Goal: Check status: Check status

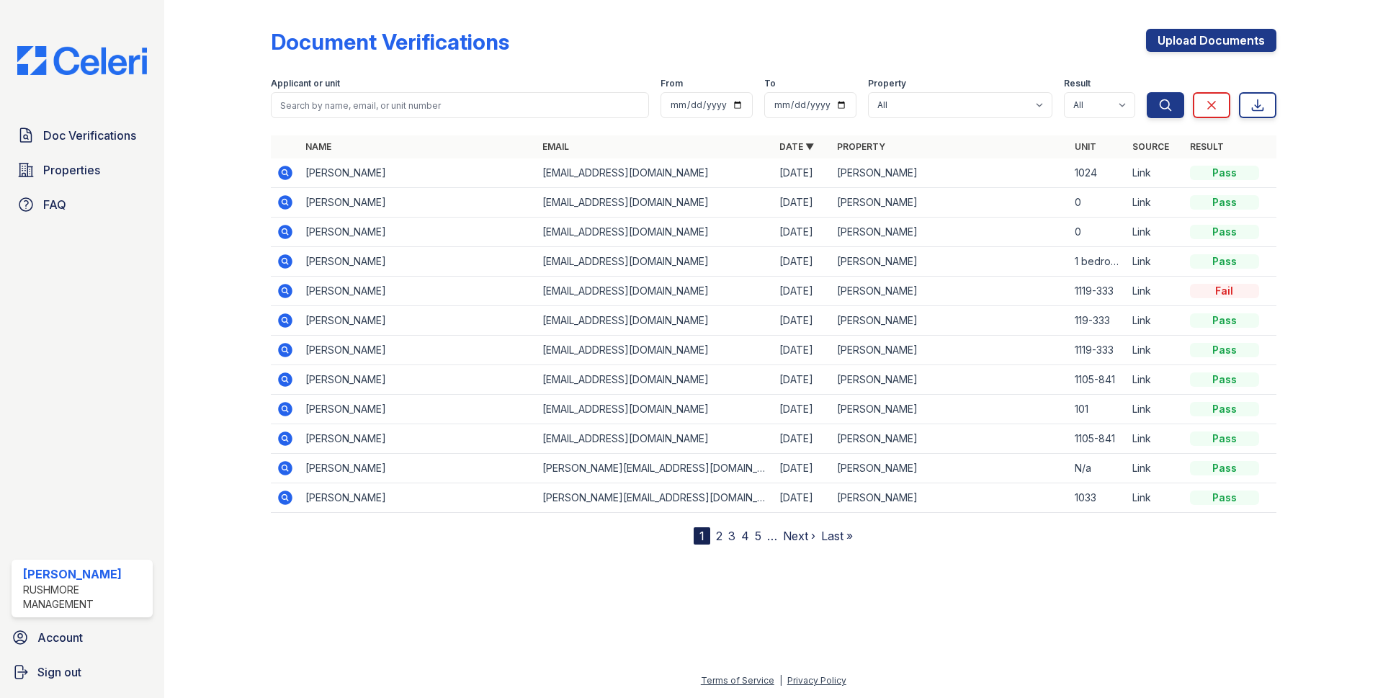
click at [283, 201] on icon at bounding box center [284, 202] width 4 height 4
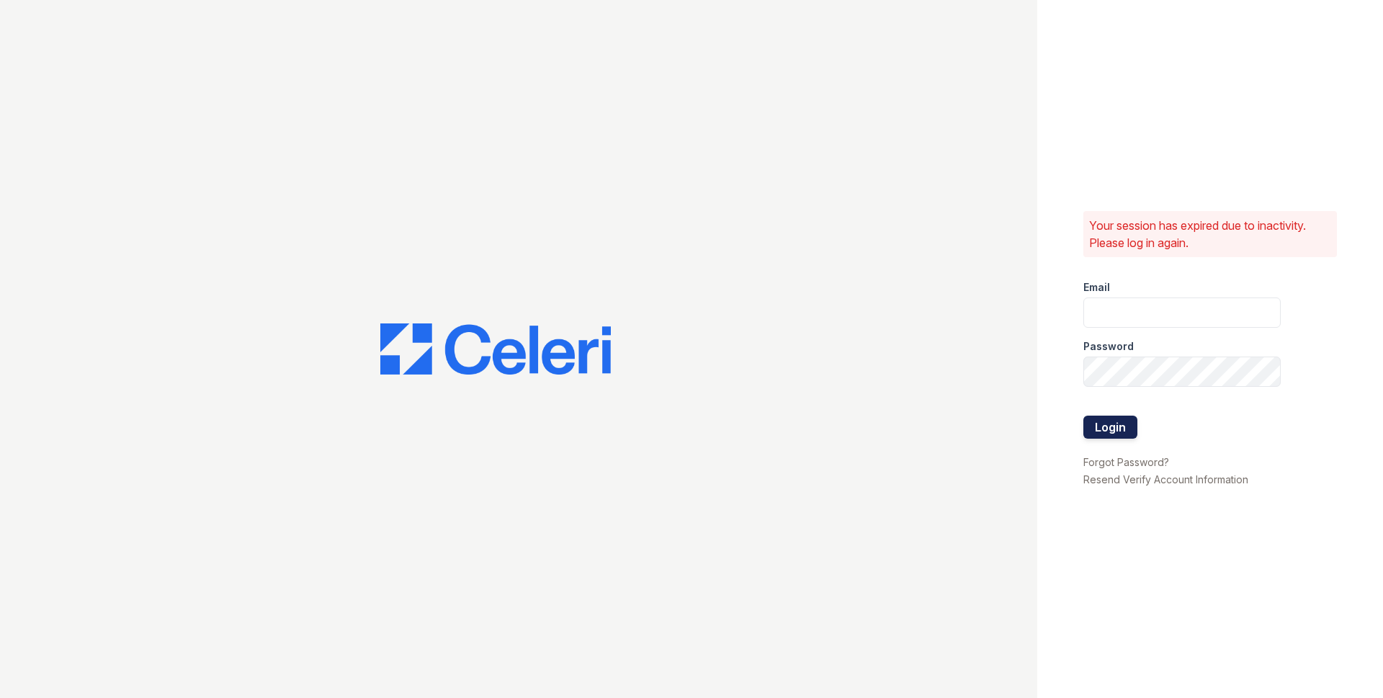
type input "jjordan@rushmoremgmt.com"
click at [1124, 423] on button "Login" at bounding box center [1110, 427] width 54 height 23
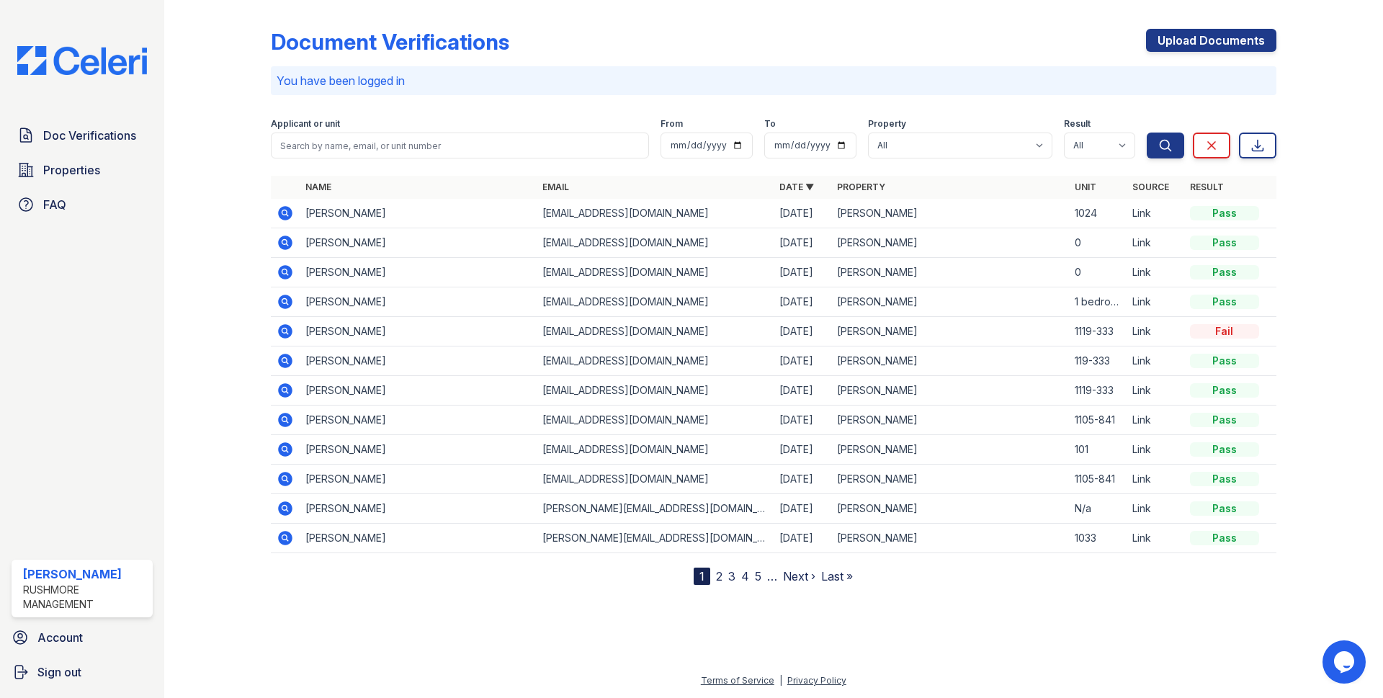
click at [284, 241] on icon at bounding box center [284, 242] width 4 height 4
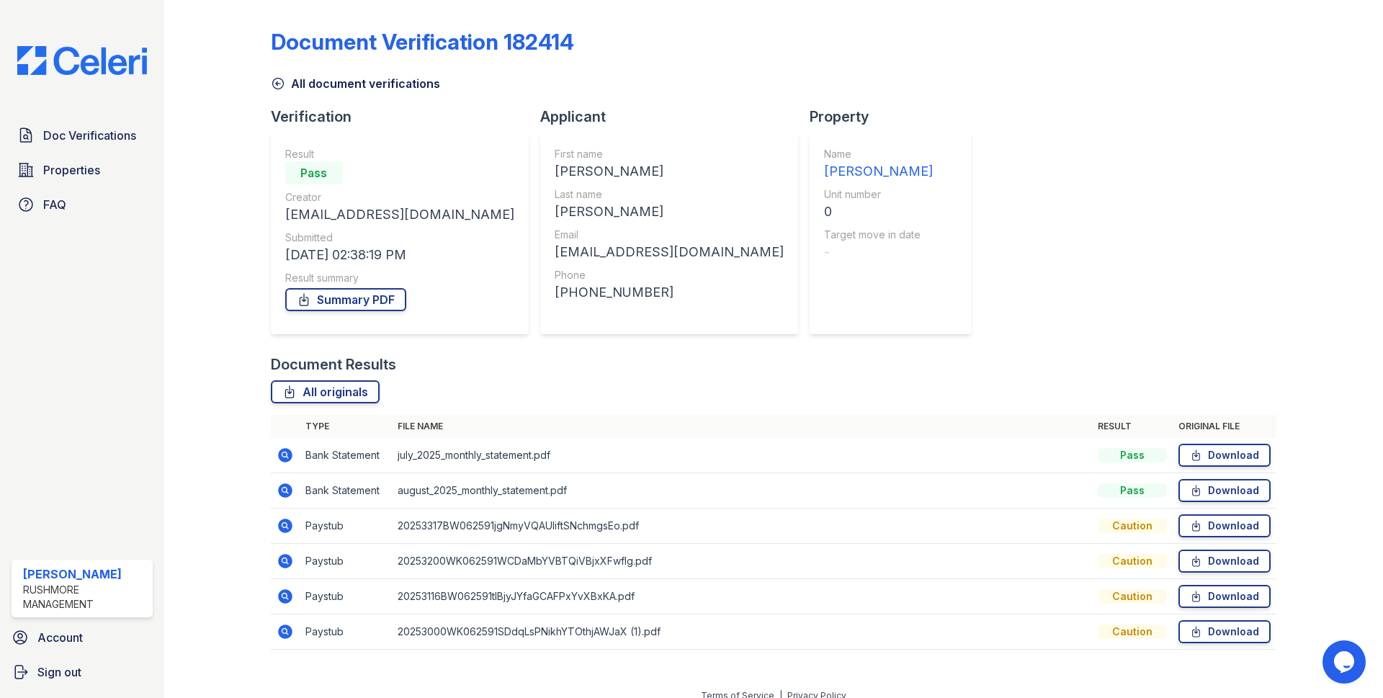
scroll to position [15, 0]
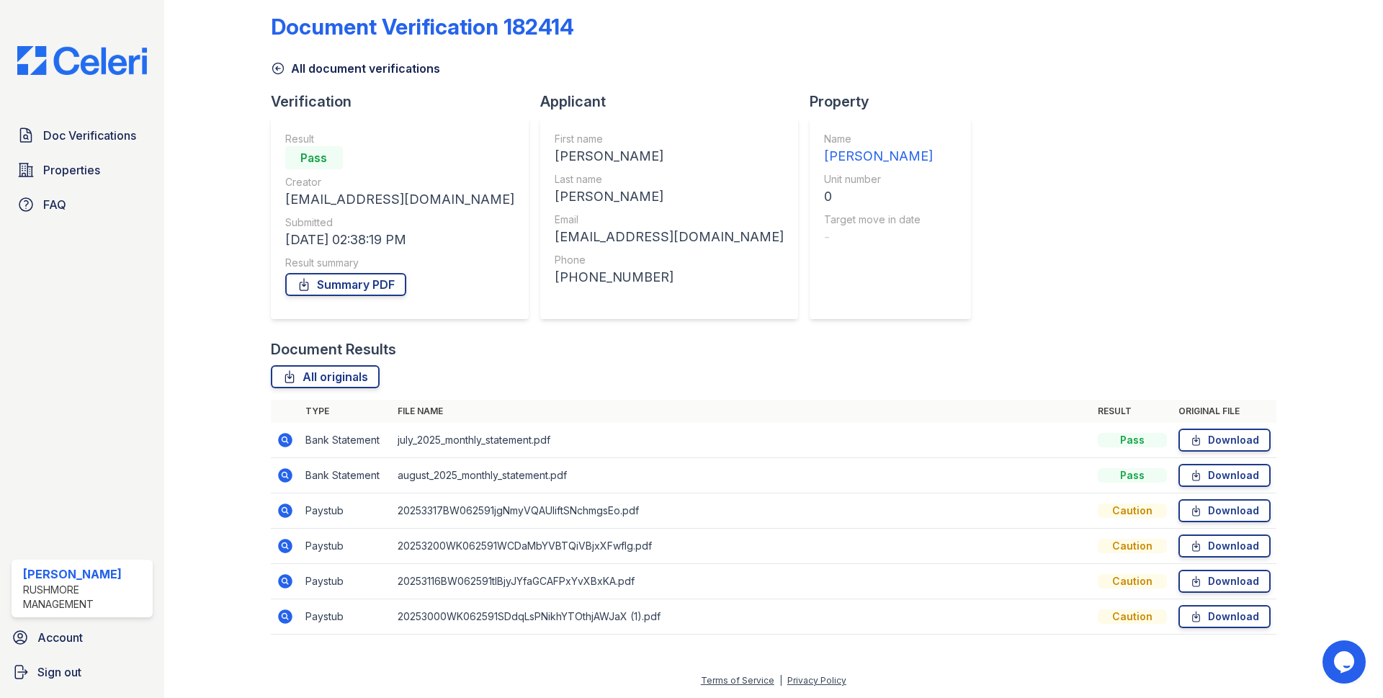
click at [284, 437] on icon at bounding box center [285, 439] width 17 height 17
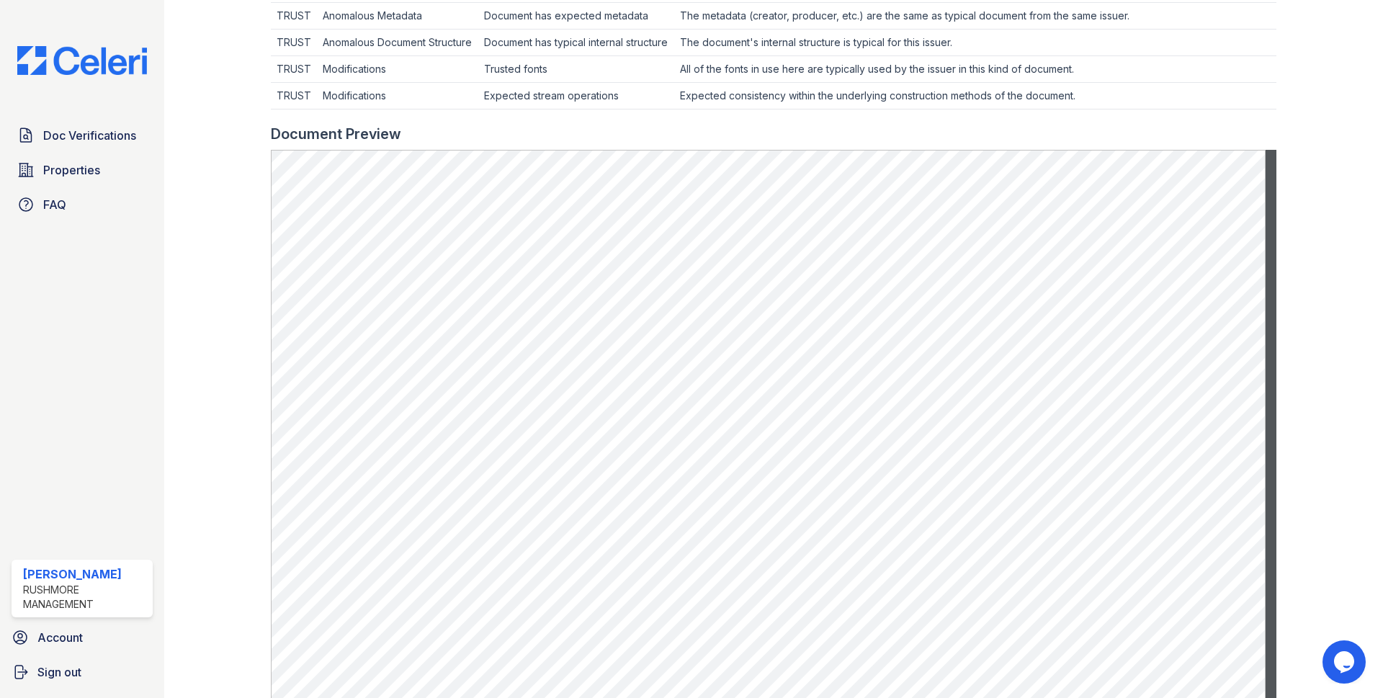
scroll to position [720, 0]
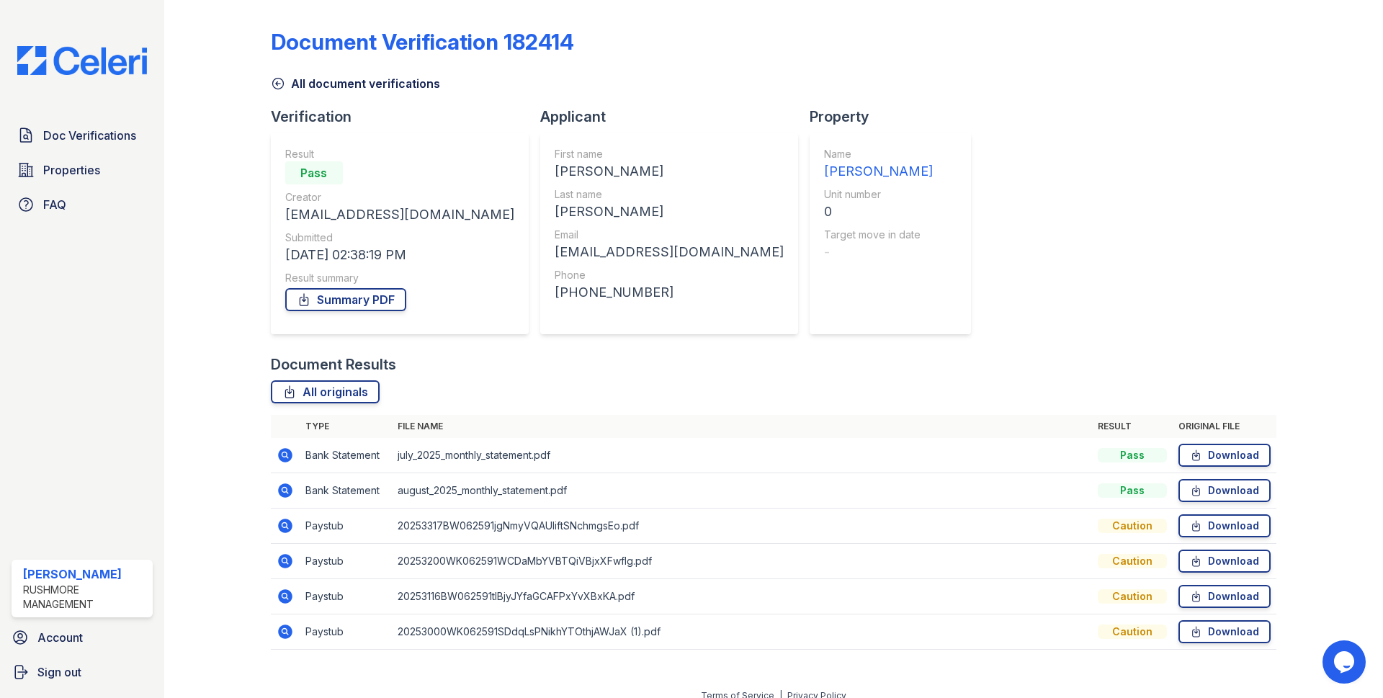
click at [282, 525] on icon at bounding box center [284, 525] width 4 height 4
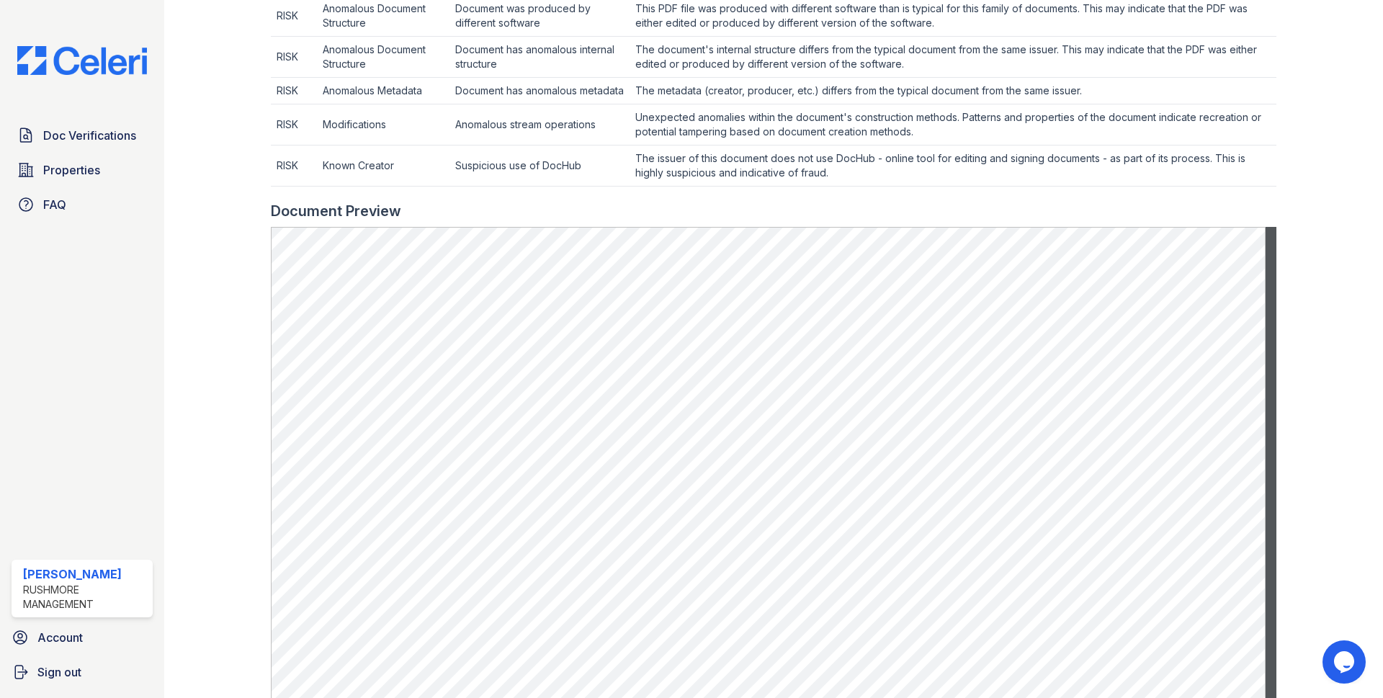
scroll to position [616, 0]
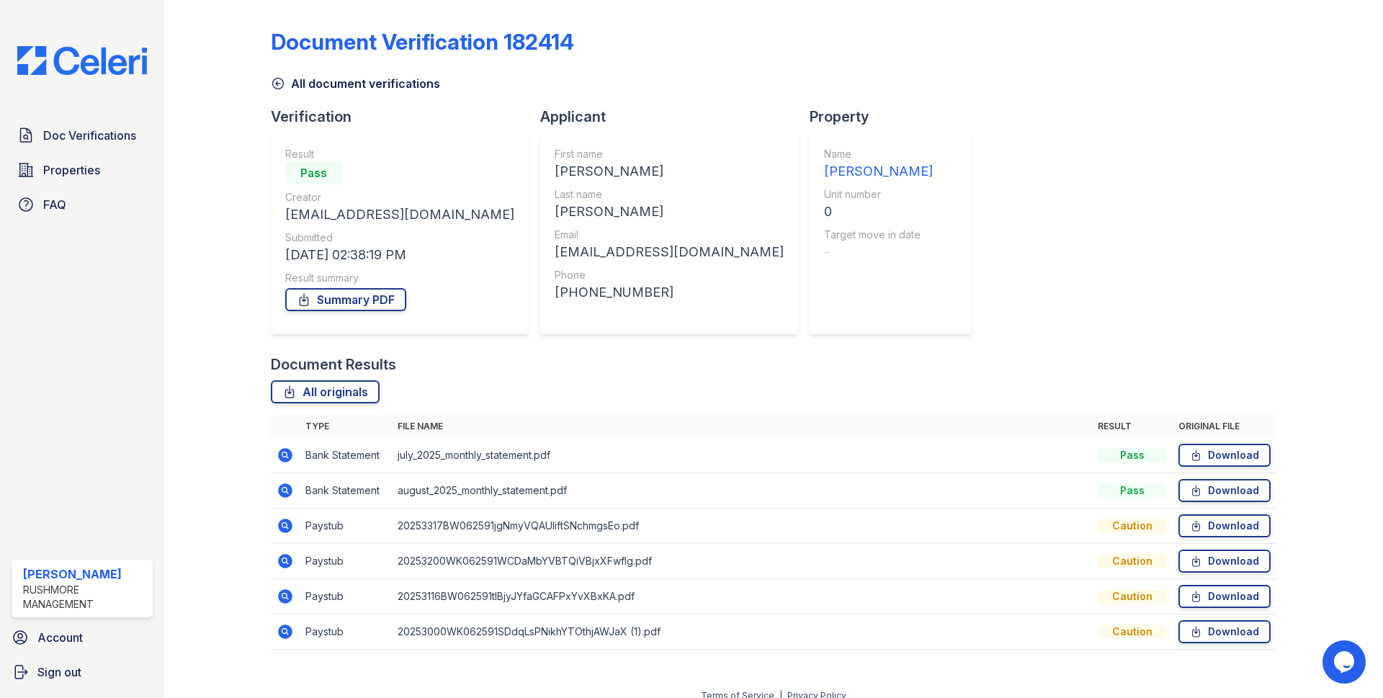
click at [285, 490] on icon at bounding box center [284, 490] width 4 height 4
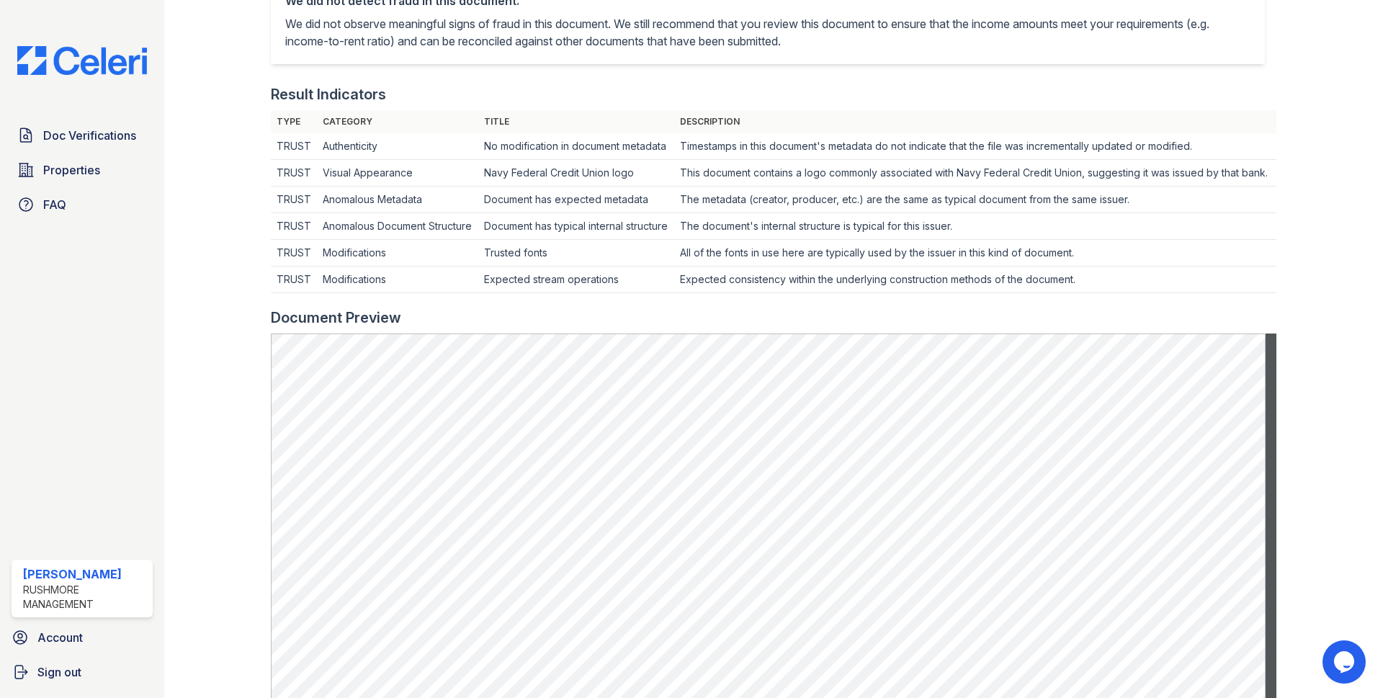
scroll to position [504, 0]
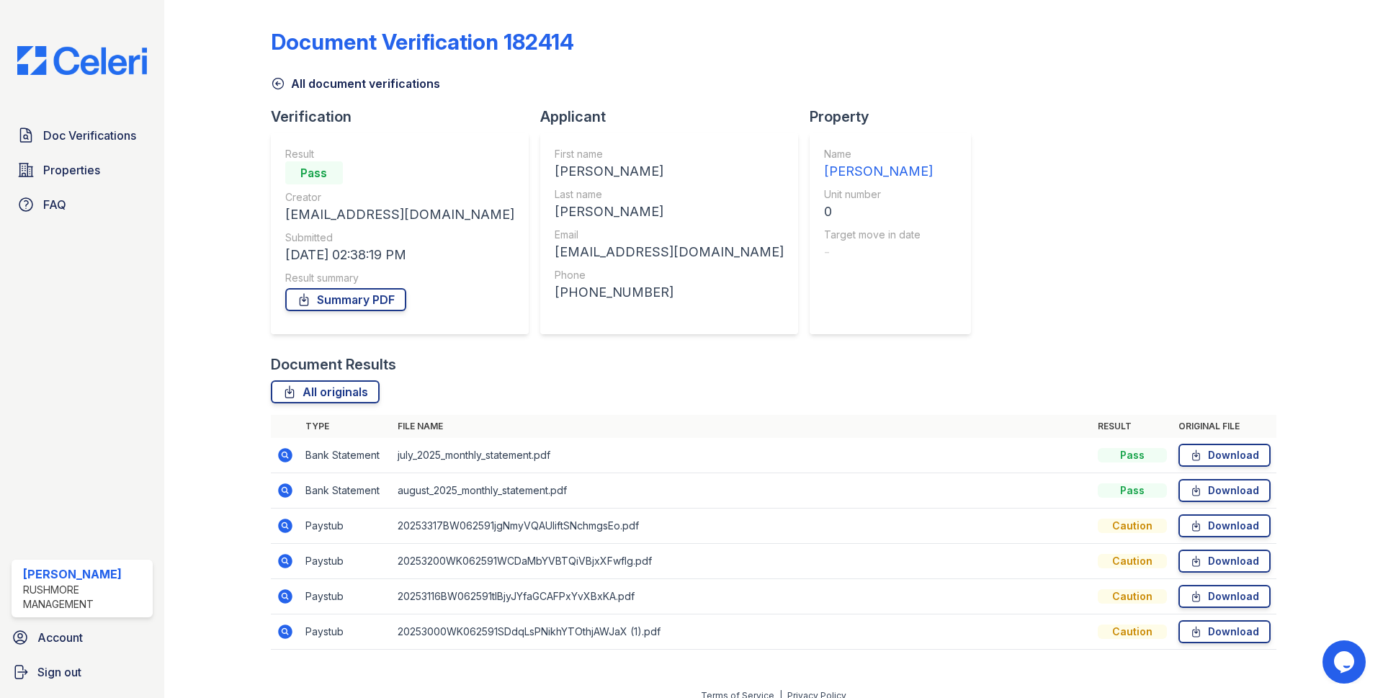
click at [289, 561] on icon at bounding box center [285, 561] width 14 height 14
